Goal: Find specific page/section: Find specific page/section

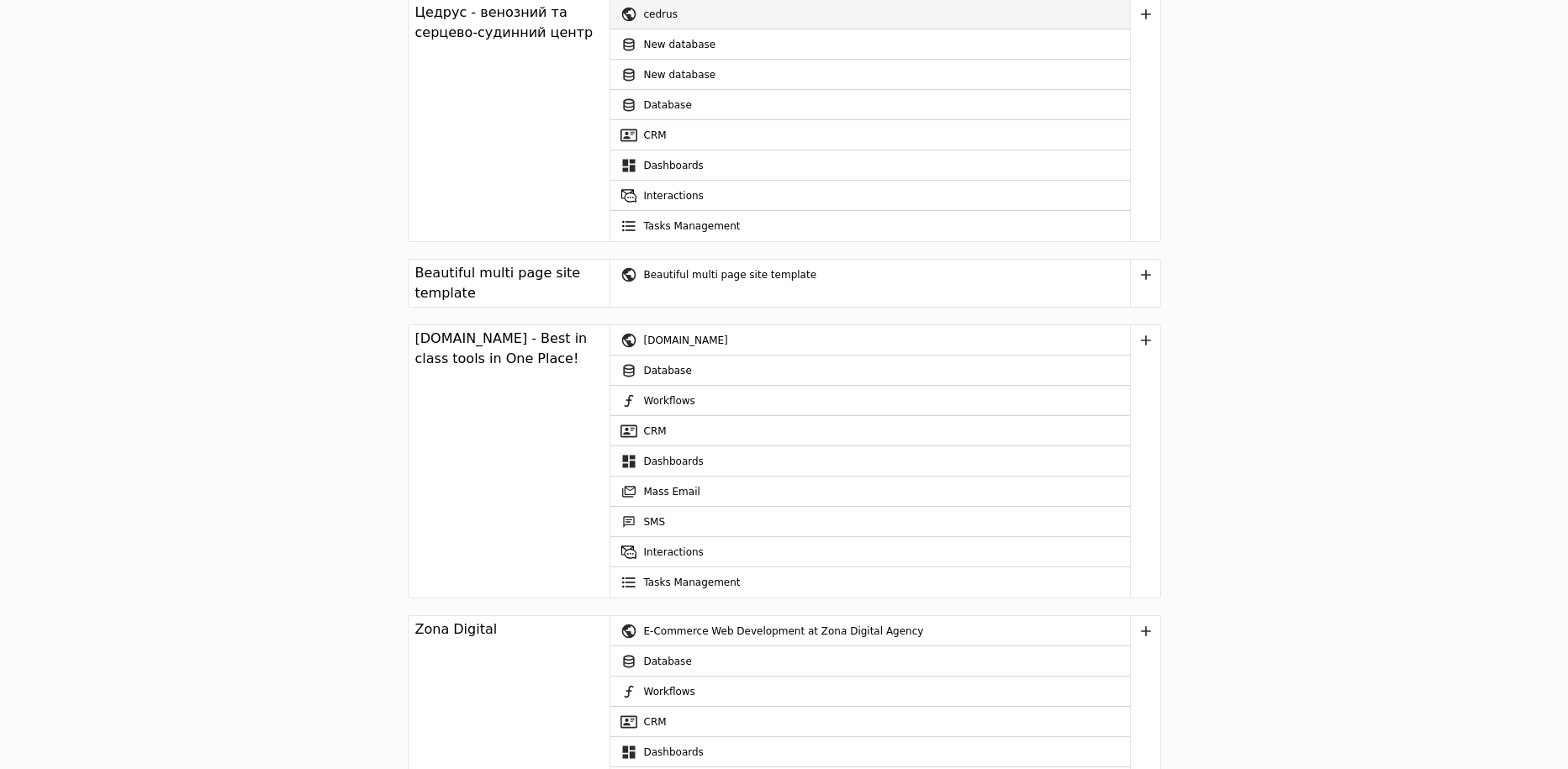
scroll to position [5070, 0]
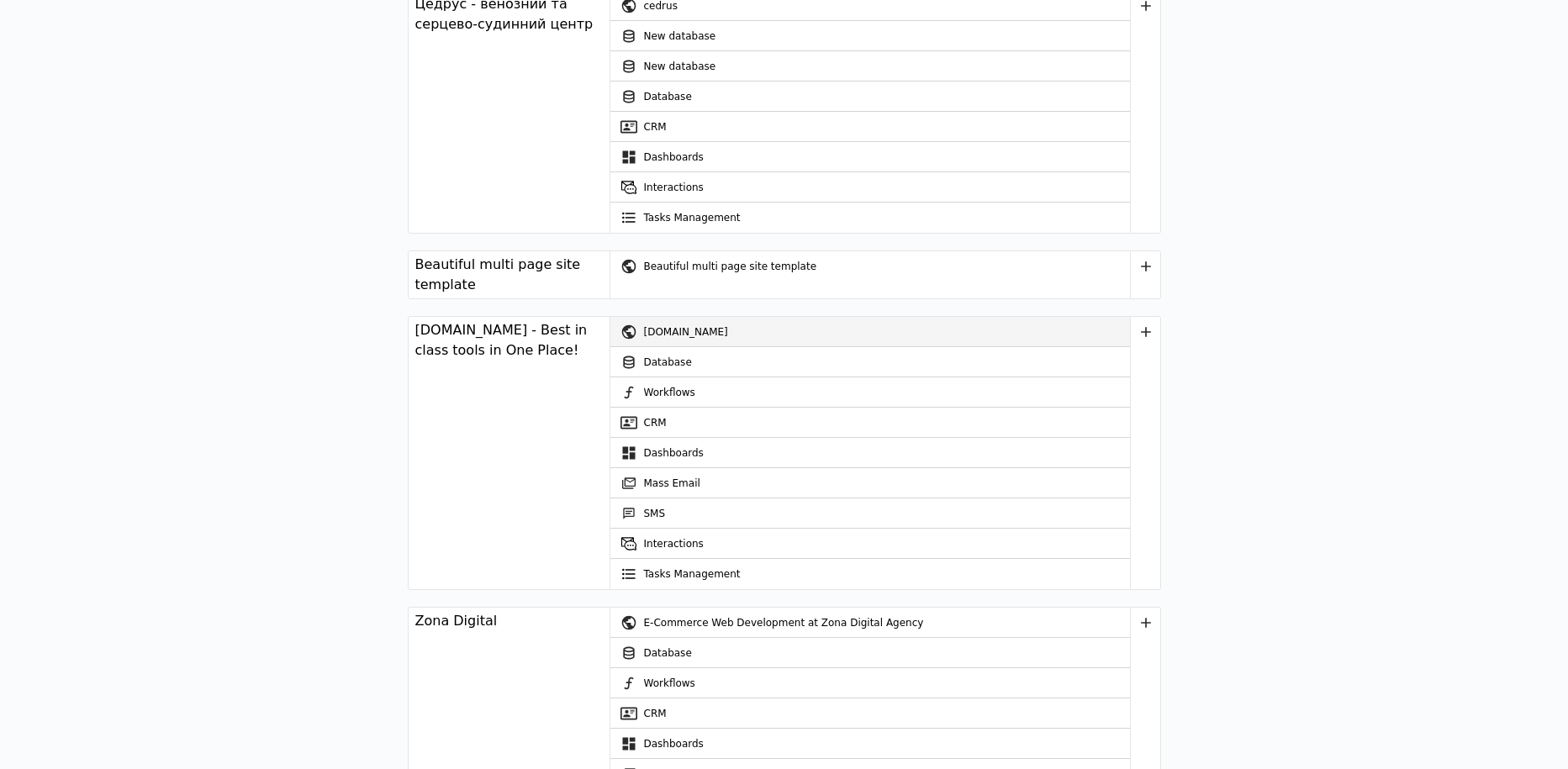
click at [697, 317] on div "[DOMAIN_NAME]" at bounding box center [887, 331] width 486 height 30
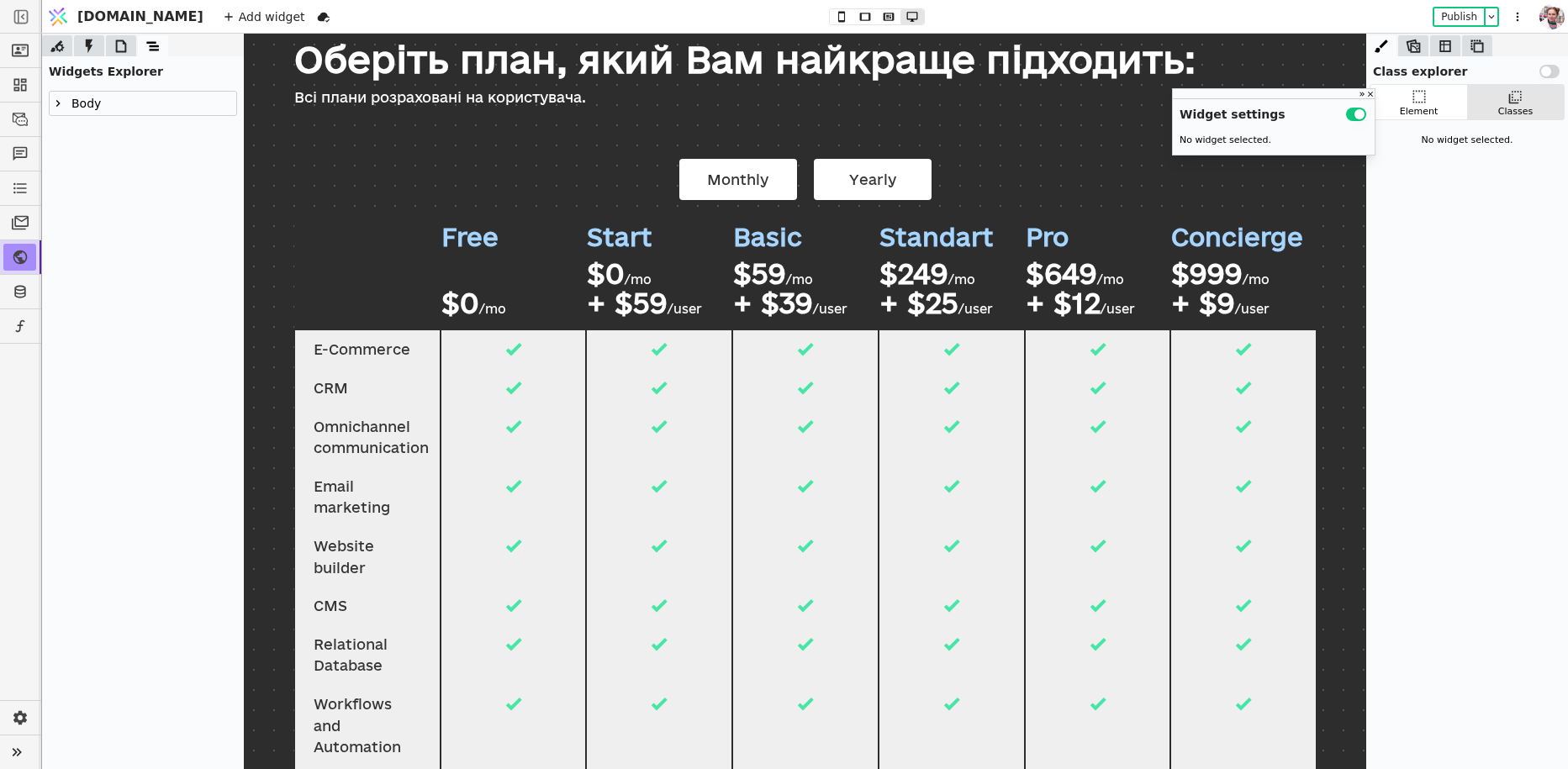
click at [121, 36] on div at bounding box center [121, 46] width 30 height 21
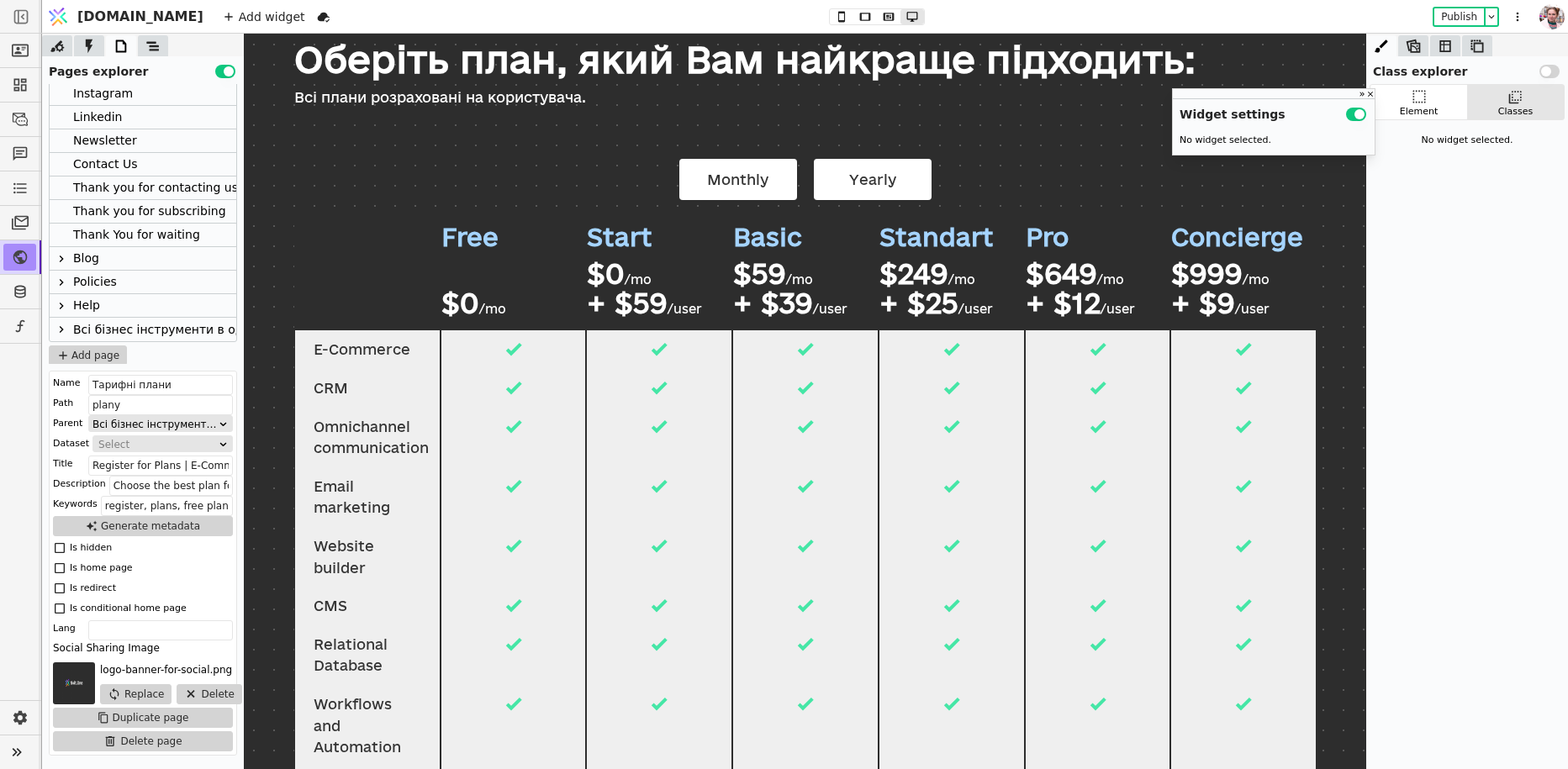
click at [64, 328] on icon at bounding box center [62, 329] width 14 height 14
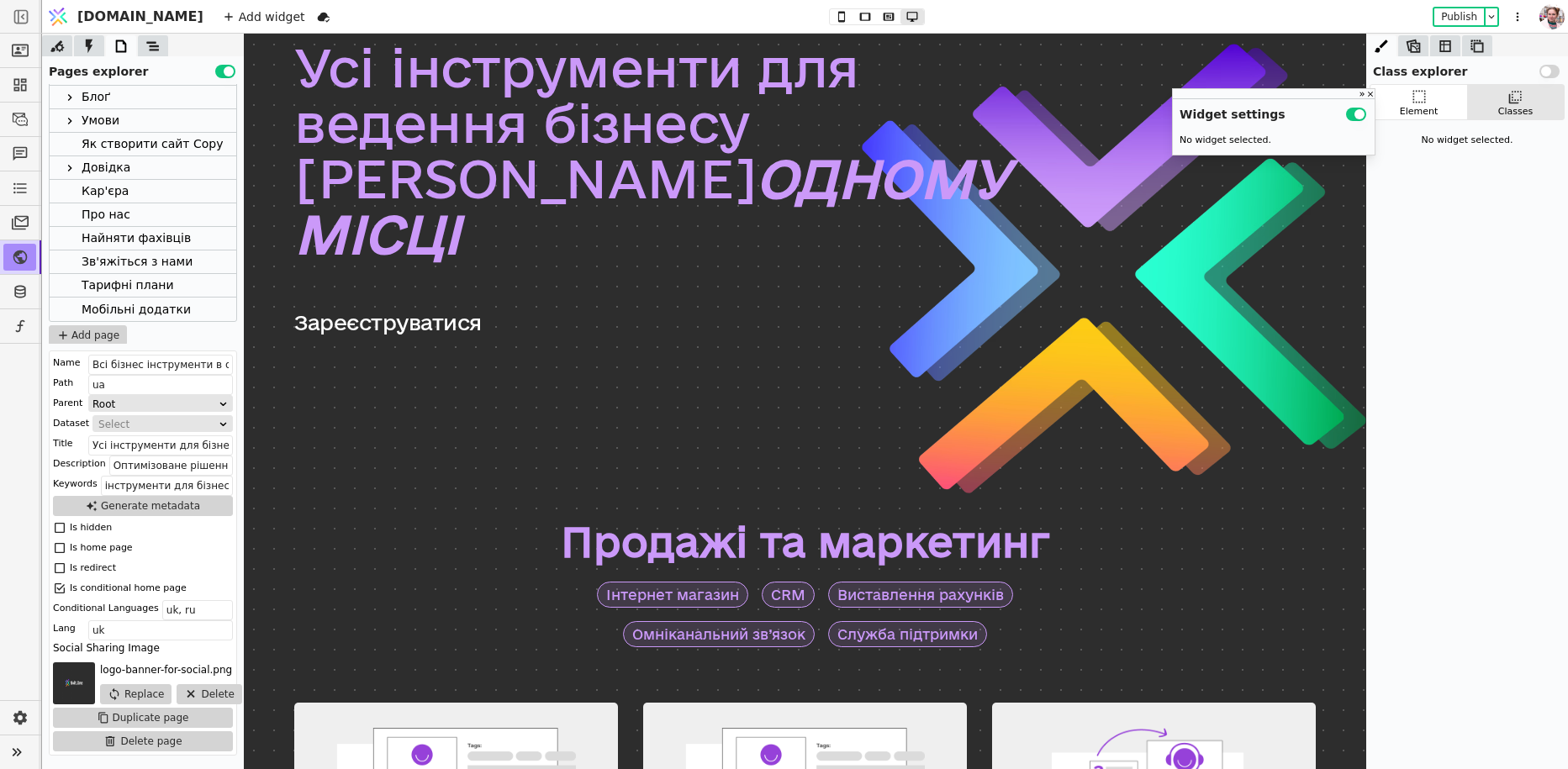
click at [109, 287] on div "Тарифні плани" at bounding box center [127, 285] width 92 height 23
